Goal: Find specific page/section: Find specific page/section

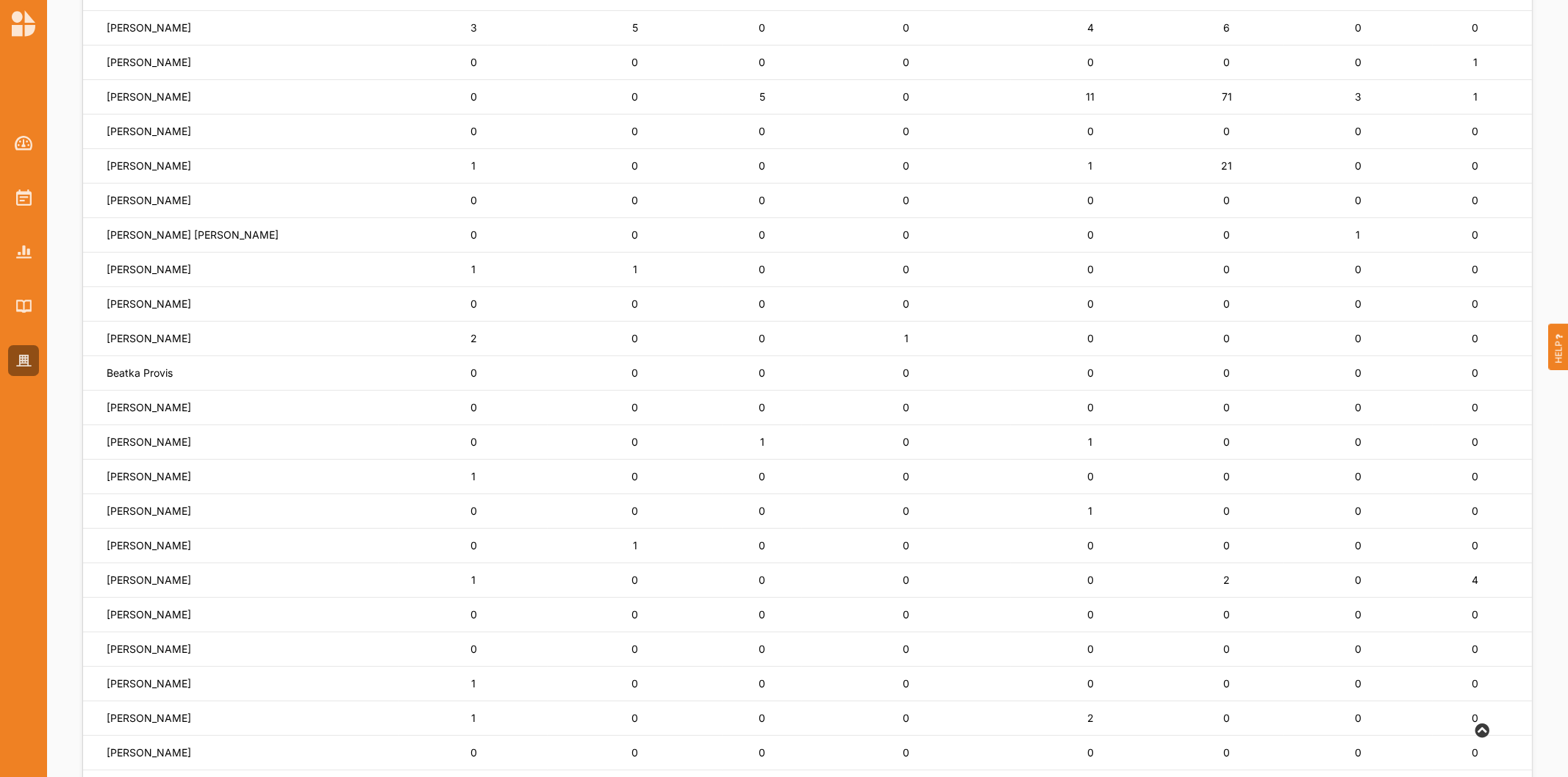
scroll to position [326, 0]
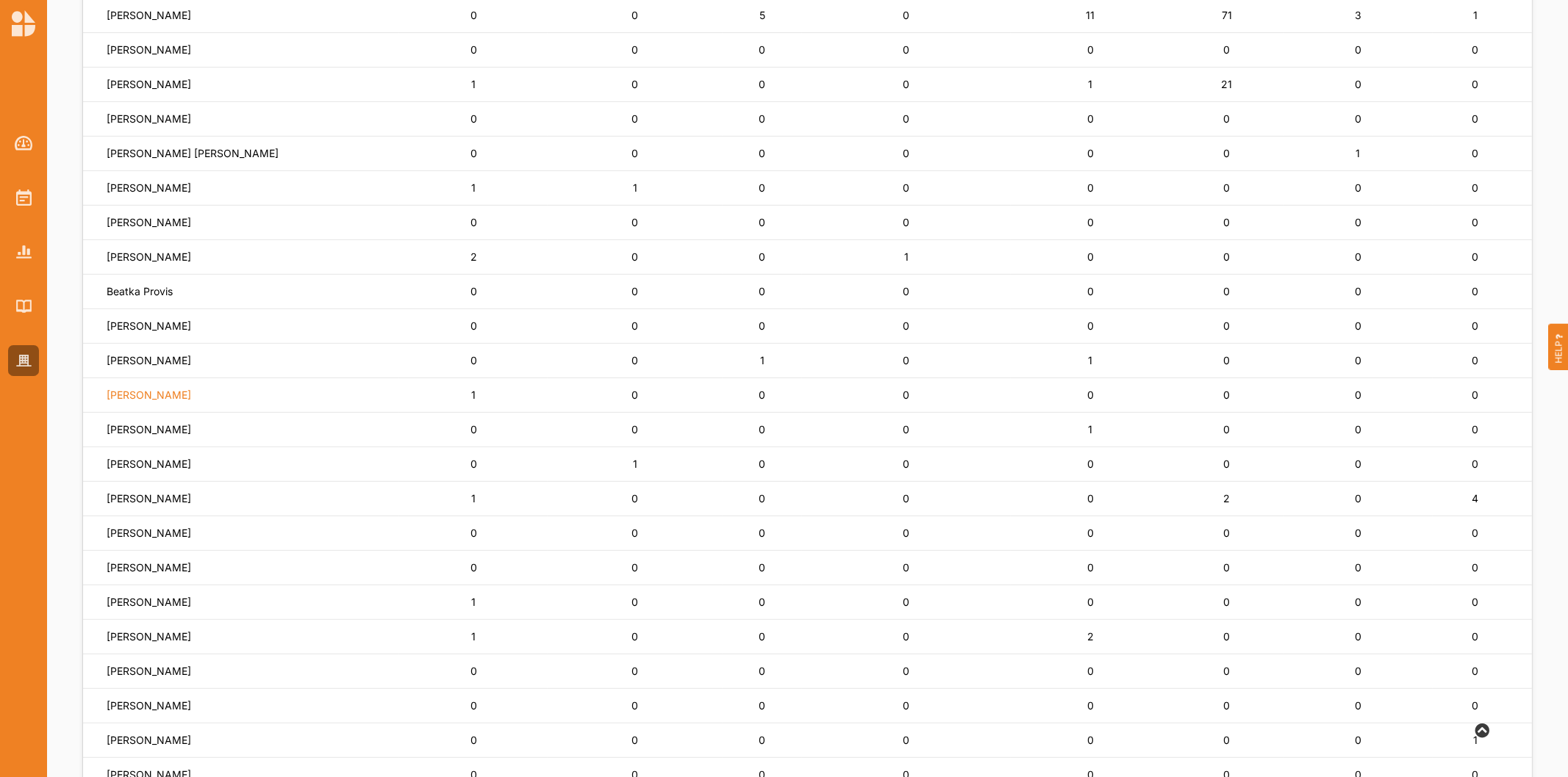
click at [144, 397] on label "[PERSON_NAME]" at bounding box center [148, 395] width 85 height 14
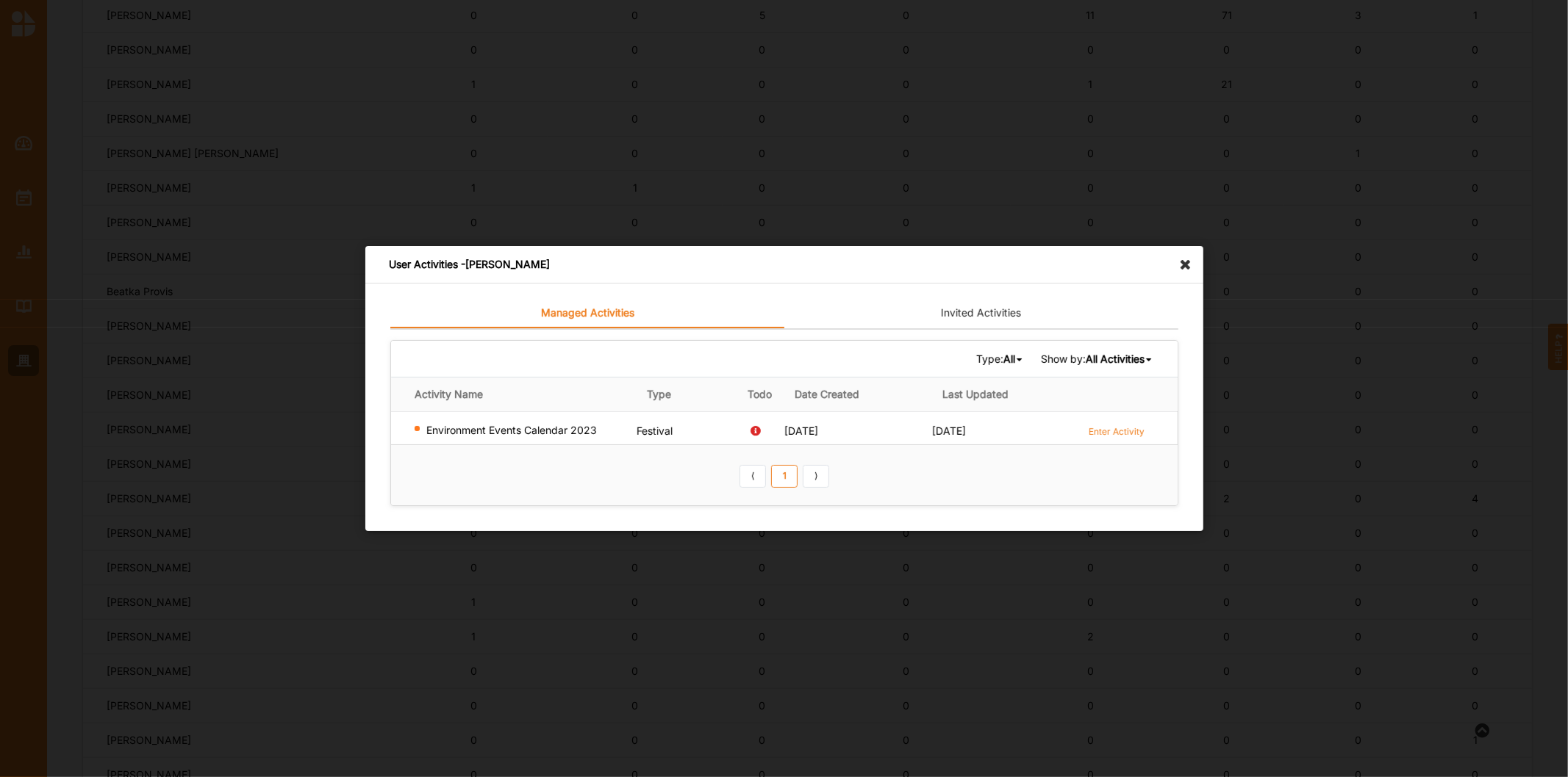
click at [1108, 437] on div "Enter Activity" at bounding box center [1116, 433] width 75 height 20
click at [1107, 429] on label "Enter Activity" at bounding box center [1116, 431] width 56 height 13
click at [1184, 260] on icon at bounding box center [1189, 258] width 23 height 23
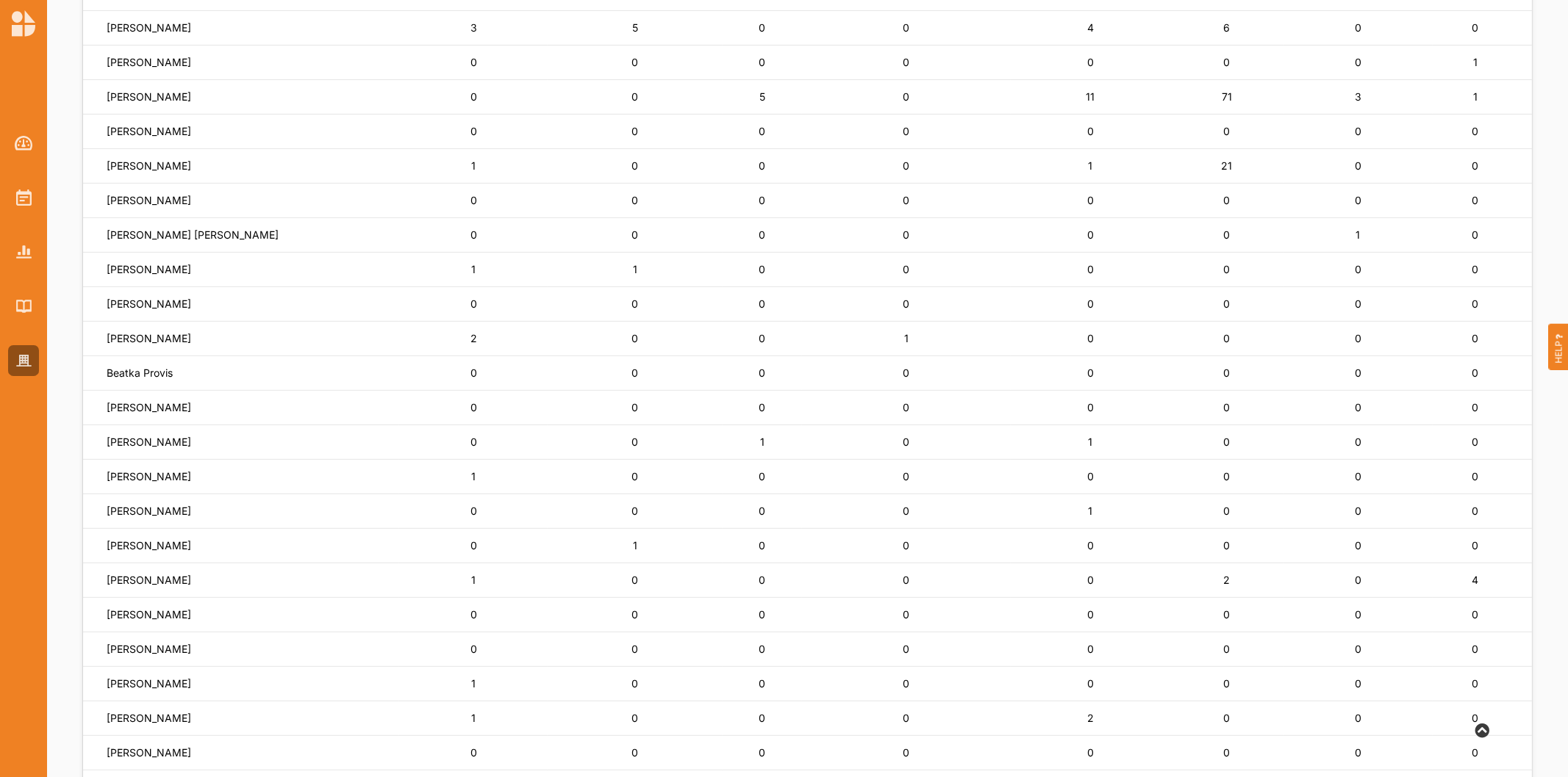
scroll to position [0, 0]
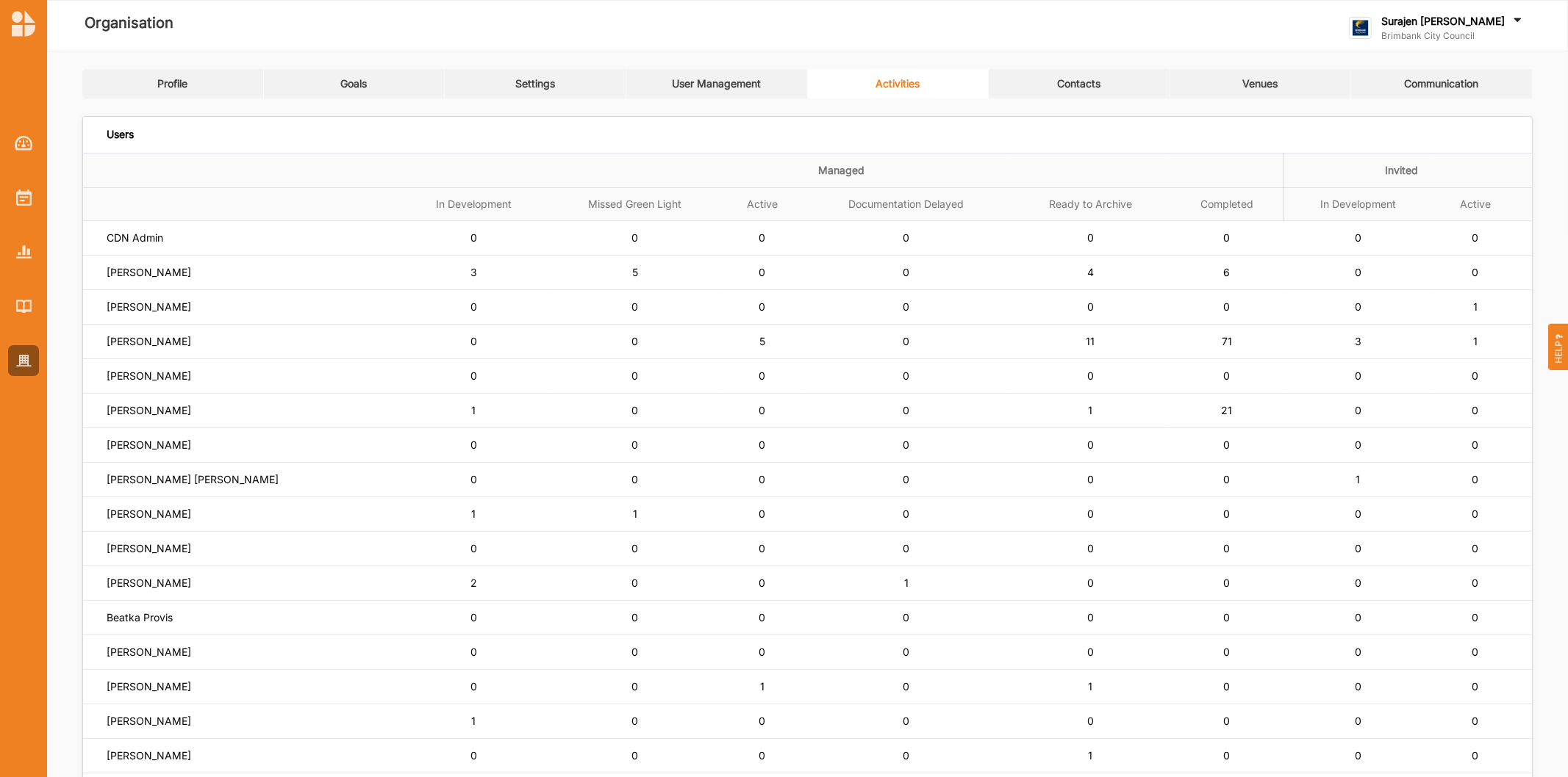
drag, startPoint x: 1131, startPoint y: 524, endPoint x: 927, endPoint y: 626, distance: 228.1
click at [1131, 524] on td "0" at bounding box center [1090, 514] width 159 height 34
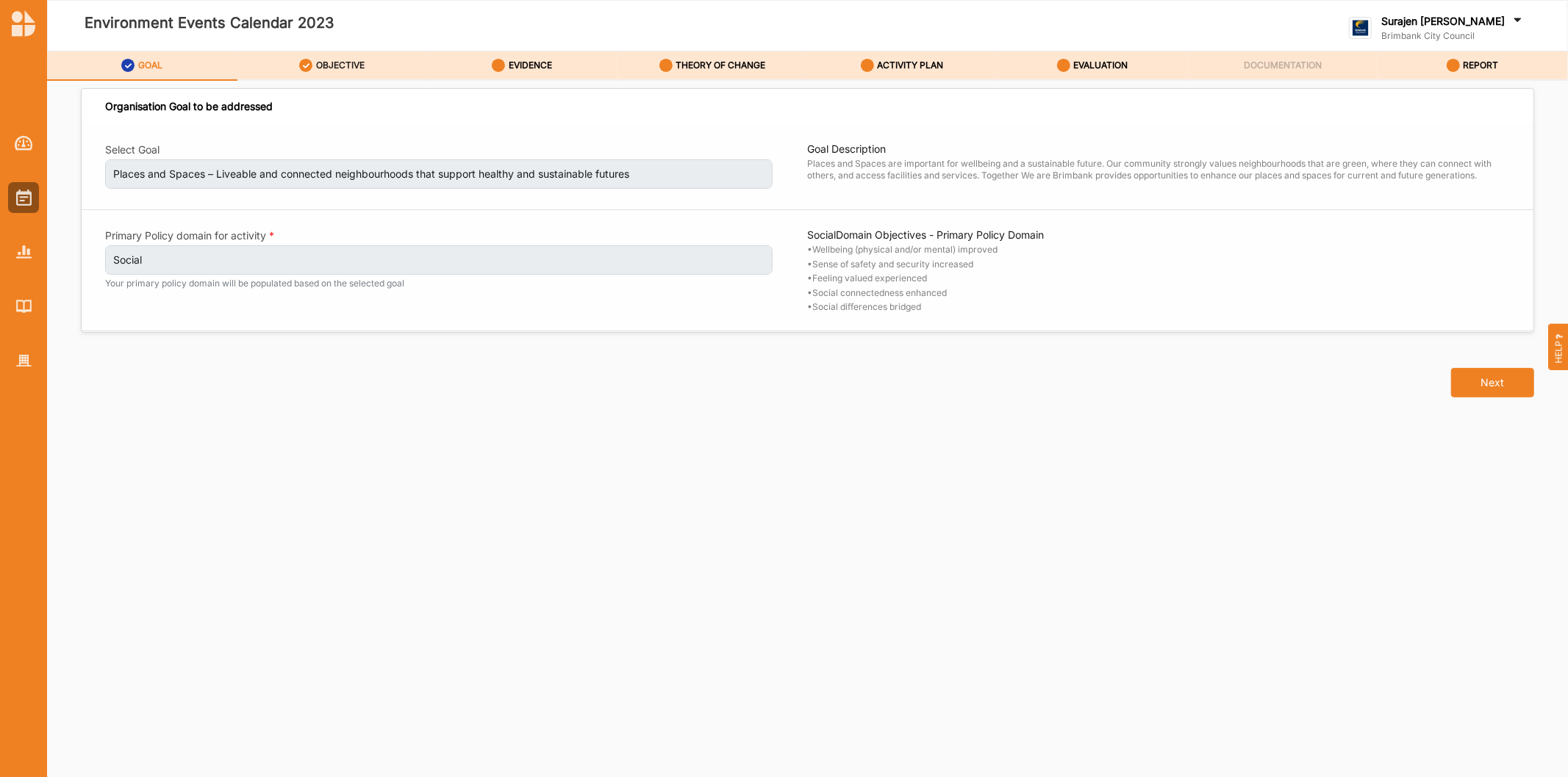
click at [352, 66] on label "OBJECTIVE" at bounding box center [341, 65] width 49 height 12
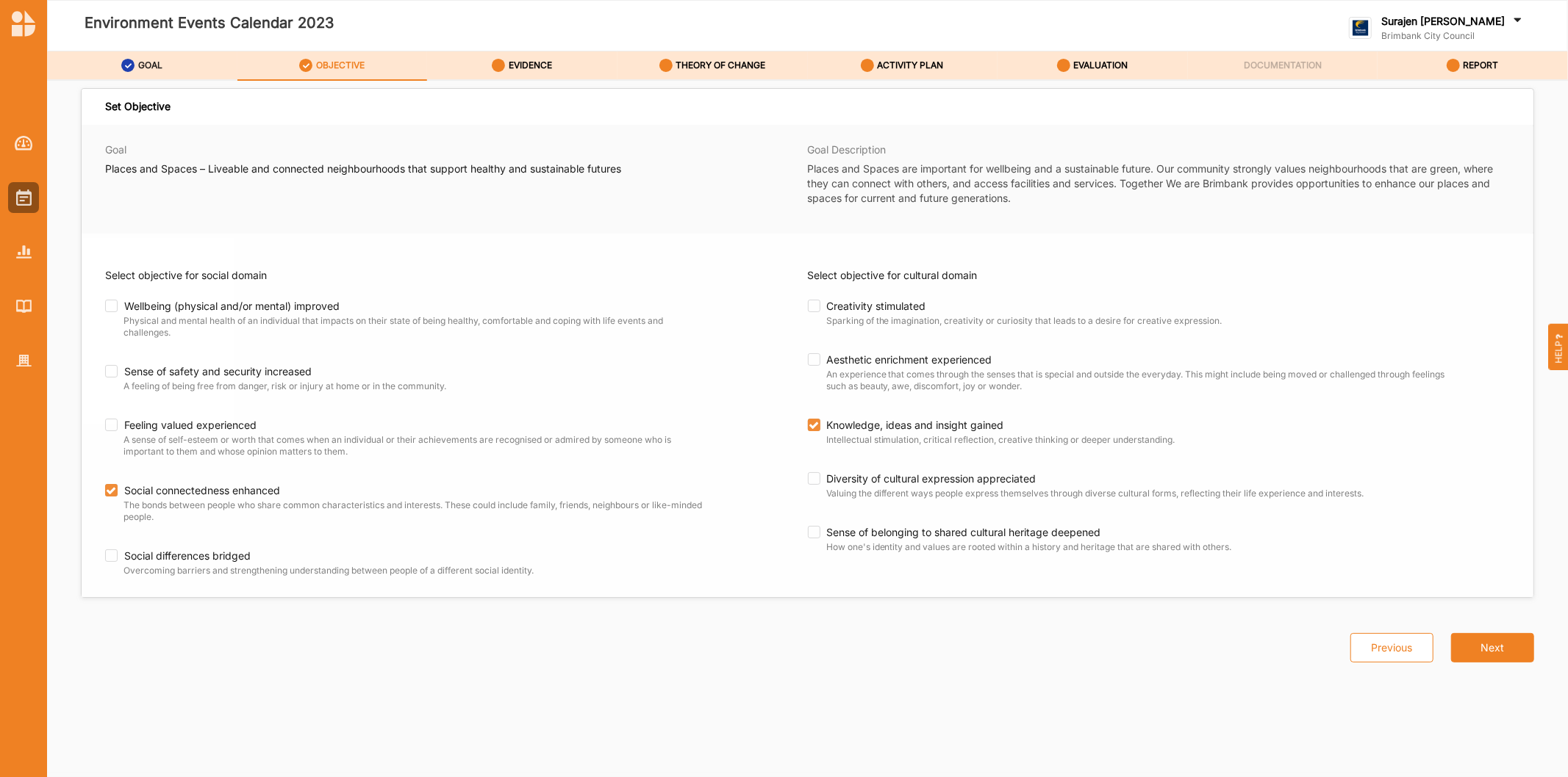
click at [135, 68] on div "GOAL" at bounding box center [142, 64] width 41 height 26
